Goal: Information Seeking & Learning: Find specific page/section

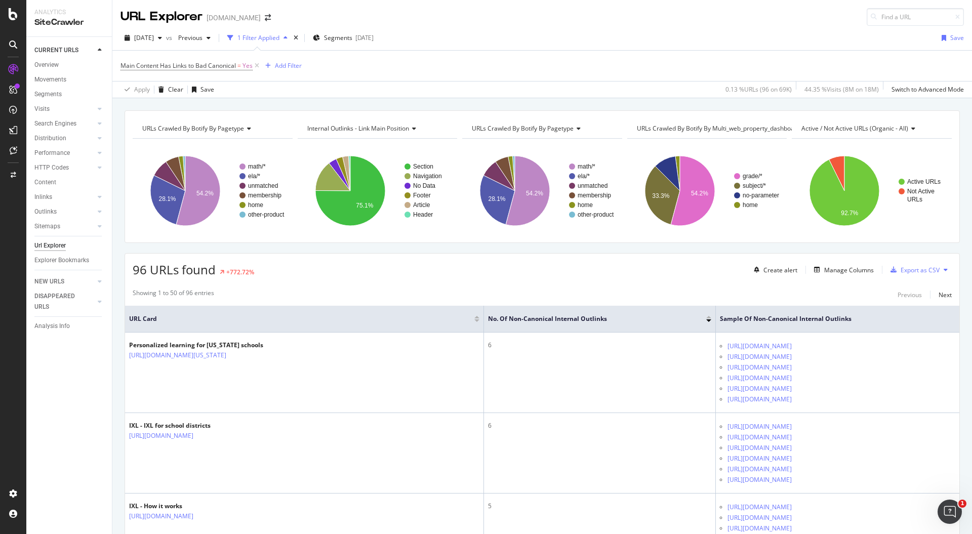
scroll to position [67, 0]
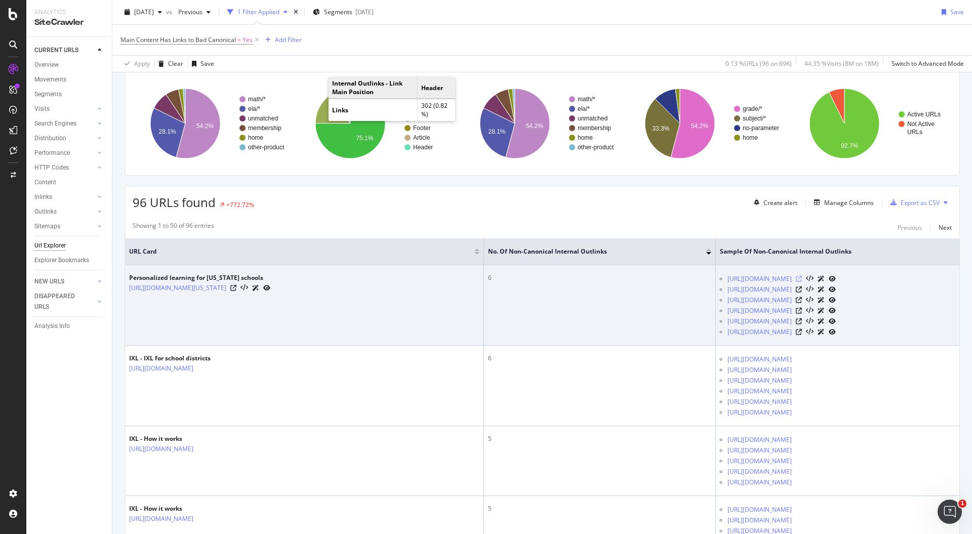
click at [802, 276] on icon at bounding box center [799, 279] width 6 height 6
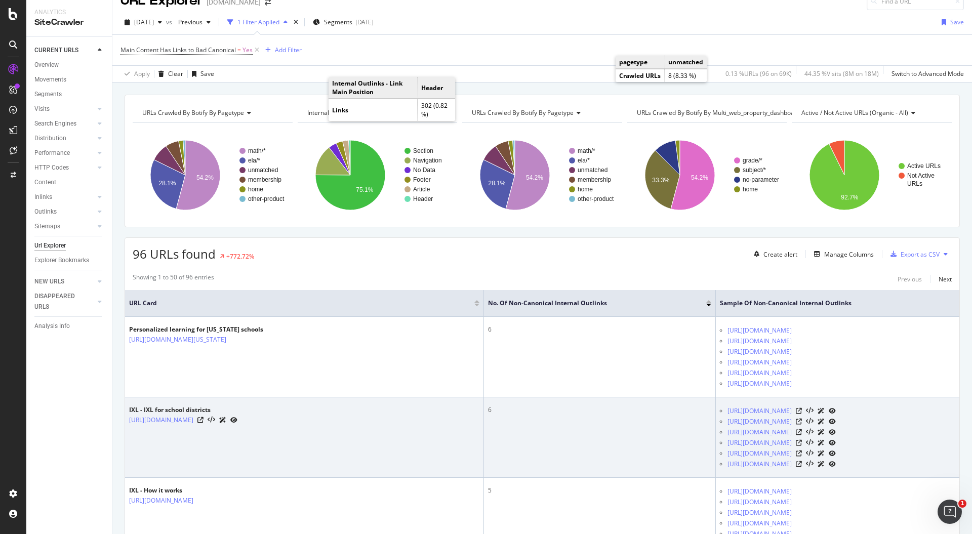
scroll to position [0, 0]
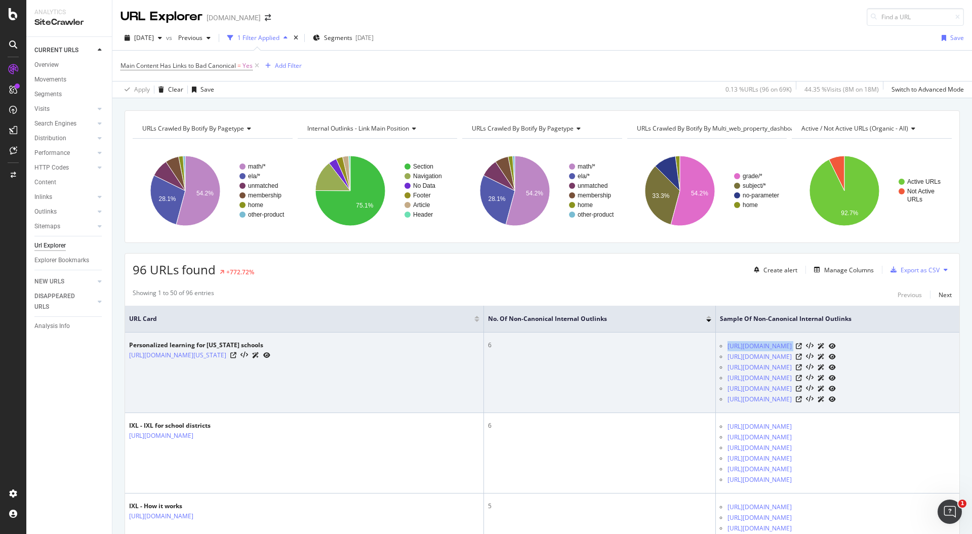
drag, startPoint x: 632, startPoint y: 335, endPoint x: 901, endPoint y: 343, distance: 269.5
click at [901, 343] on td "[URL][DOMAIN_NAME] [URL][DOMAIN_NAME] [URL][DOMAIN_NAME] [URL][DOMAIN_NAME] [UR…" at bounding box center [838, 373] width 244 height 81
click at [901, 343] on div "[URL][DOMAIN_NAME]" at bounding box center [842, 346] width 228 height 11
drag, startPoint x: 900, startPoint y: 344, endPoint x: 621, endPoint y: 345, distance: 279.5
click at [622, 345] on tr "Personalized learning for [US_STATE] schools [URL][DOMAIN_NAME][US_STATE] 6 [UR…" at bounding box center [542, 373] width 834 height 81
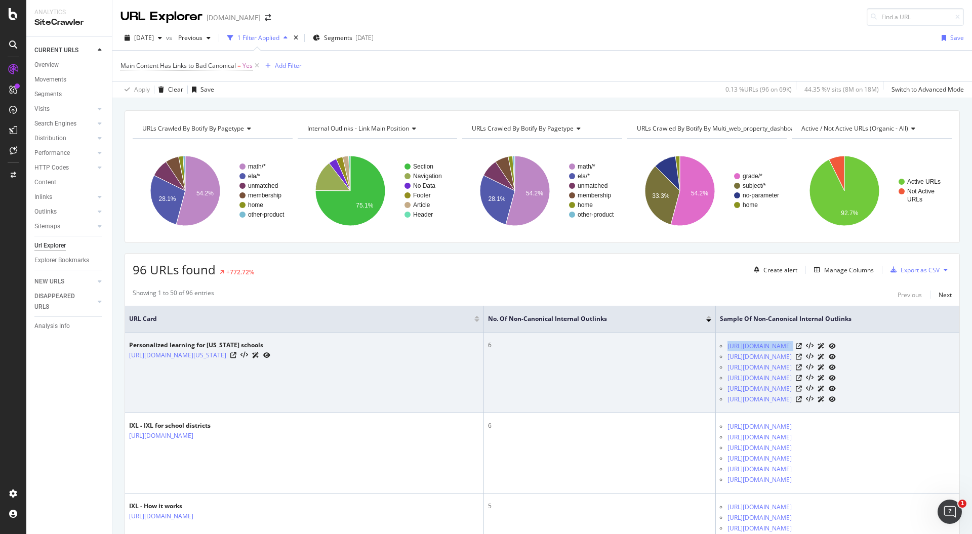
click at [533, 354] on td "6" at bounding box center [600, 373] width 232 height 81
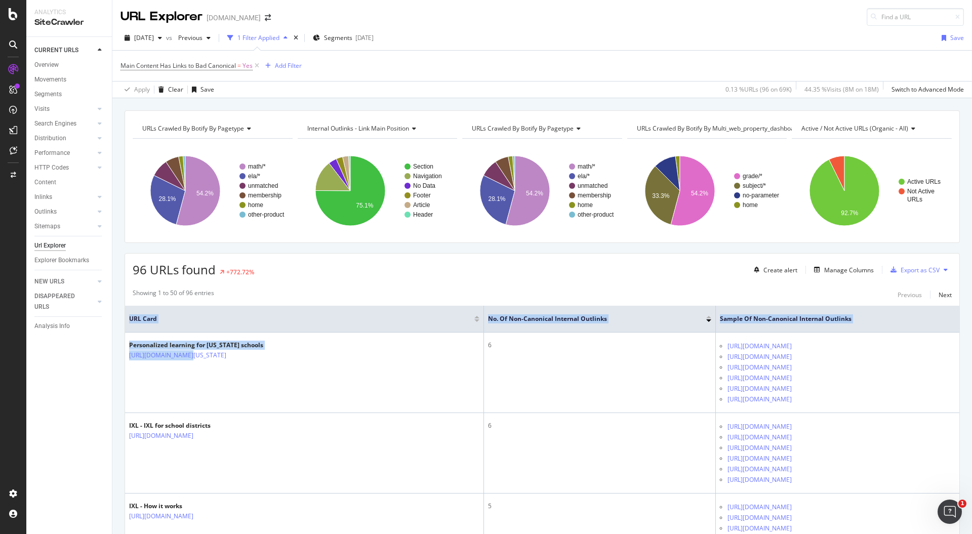
drag, startPoint x: 182, startPoint y: 368, endPoint x: 124, endPoint y: 344, distance: 62.7
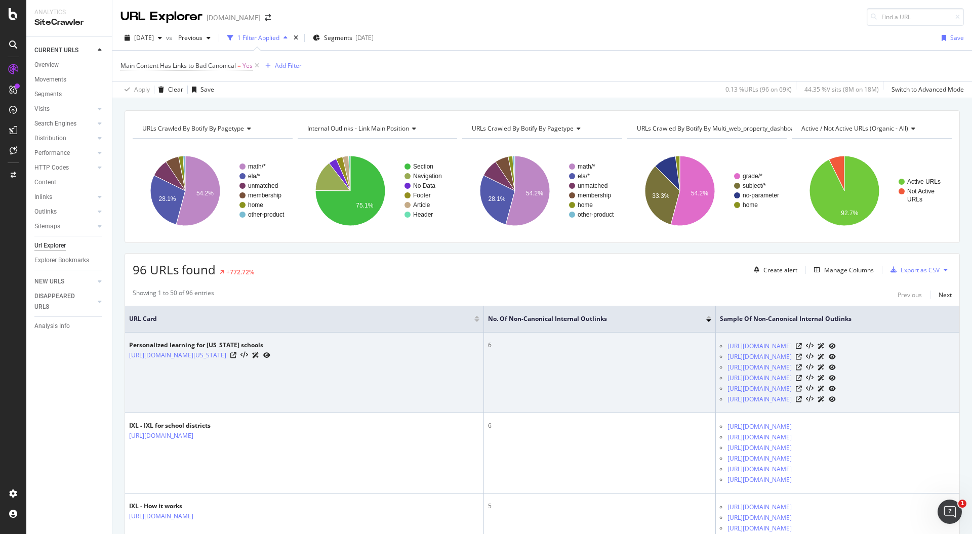
click at [307, 359] on td "Personalized learning for [US_STATE] schools [URL][DOMAIN_NAME][US_STATE]" at bounding box center [304, 373] width 359 height 81
drag, startPoint x: 475, startPoint y: 344, endPoint x: 447, endPoint y: 344, distance: 28.4
click at [484, 344] on td "6" at bounding box center [600, 373] width 232 height 81
click at [917, 341] on div "[URL][DOMAIN_NAME]" at bounding box center [842, 346] width 228 height 11
drag, startPoint x: 905, startPoint y: 344, endPoint x: 639, endPoint y: 345, distance: 265.8
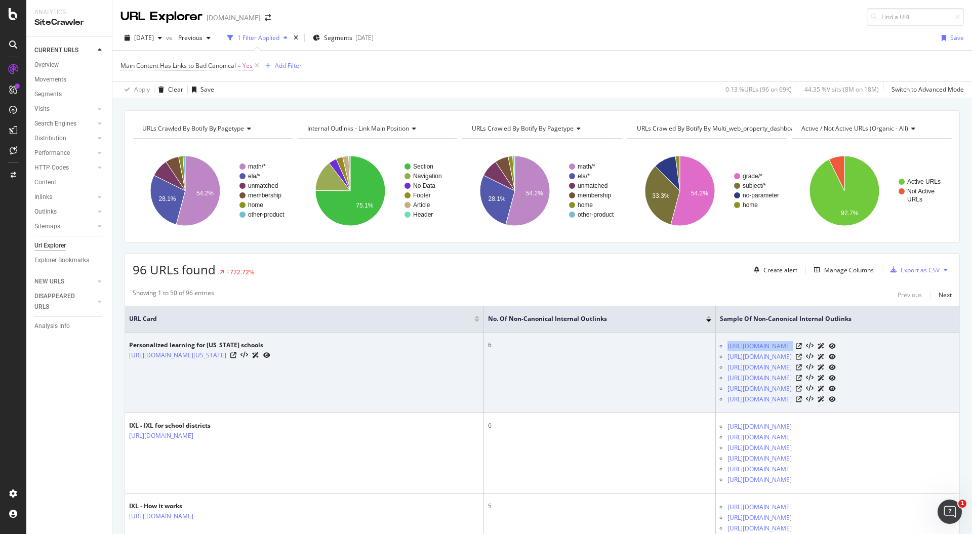
click at [720, 345] on ul "[URL][DOMAIN_NAME] [URL][DOMAIN_NAME] [URL][DOMAIN_NAME] [URL][DOMAIN_NAME] [UR…" at bounding box center [837, 373] width 235 height 64
click at [203, 357] on link "[URL][DOMAIN_NAME][US_STATE]" at bounding box center [177, 355] width 97 height 10
click at [230, 354] on icon at bounding box center [233, 355] width 6 height 6
